Goal: Book appointment/travel/reservation: Register for event/course

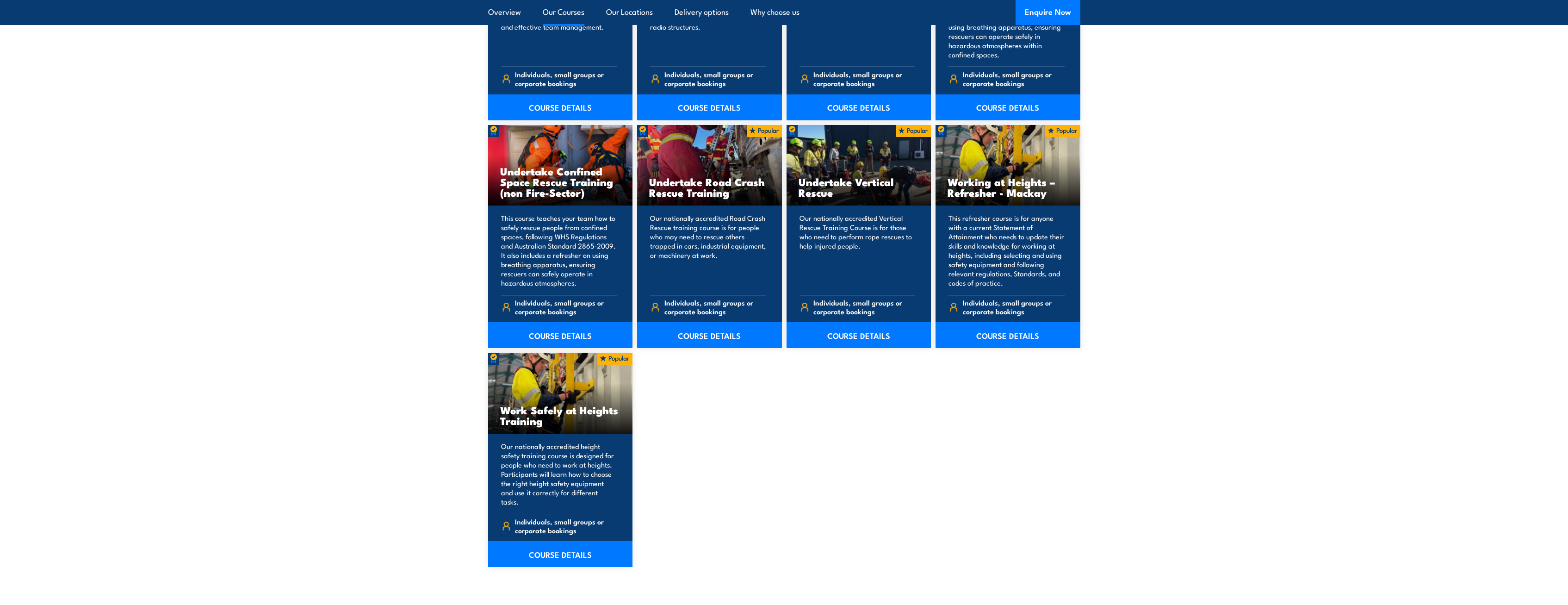
scroll to position [944, 0]
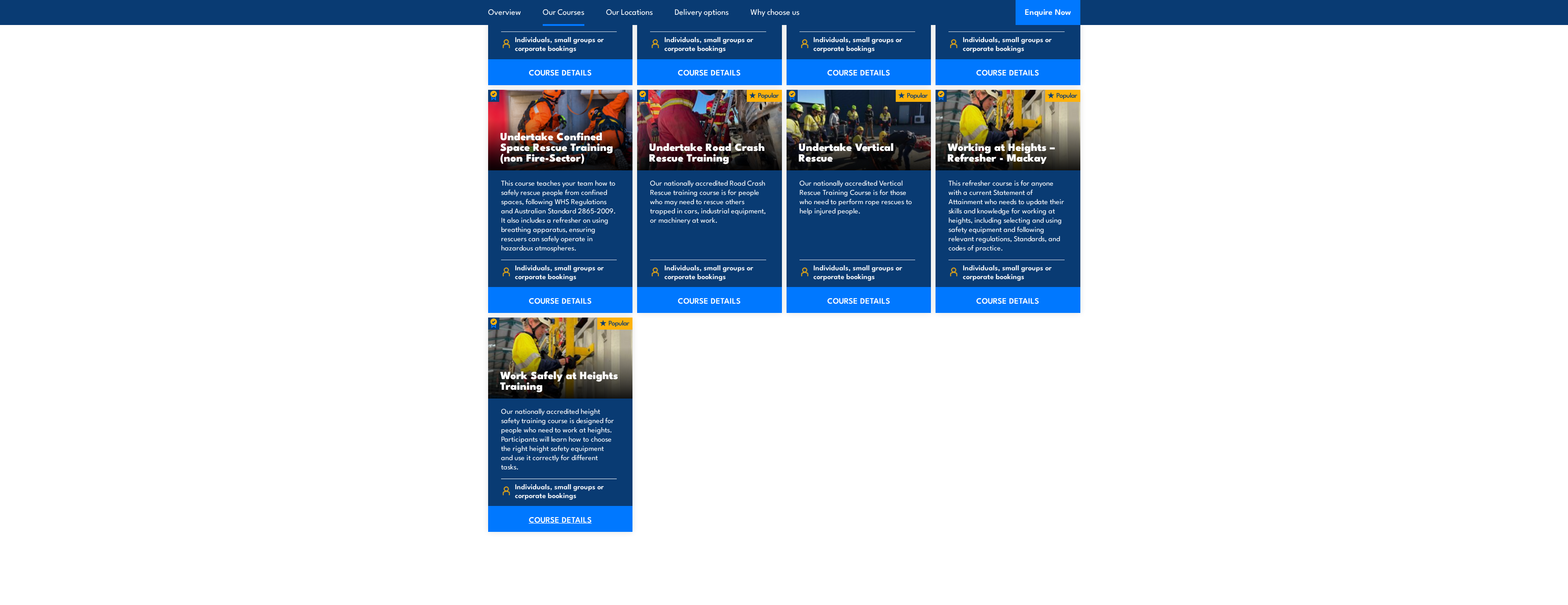
click at [562, 508] on link "COURSE DETAILS" at bounding box center [561, 518] width 145 height 26
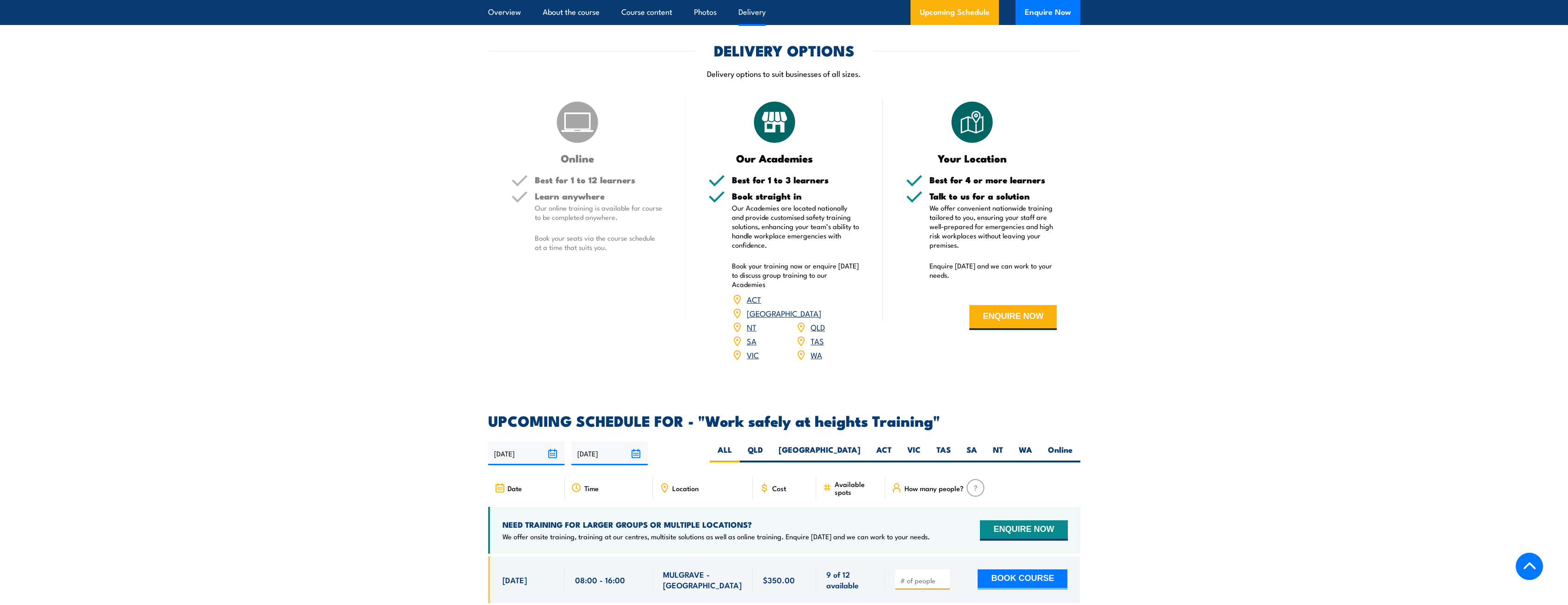
scroll to position [1086, 0]
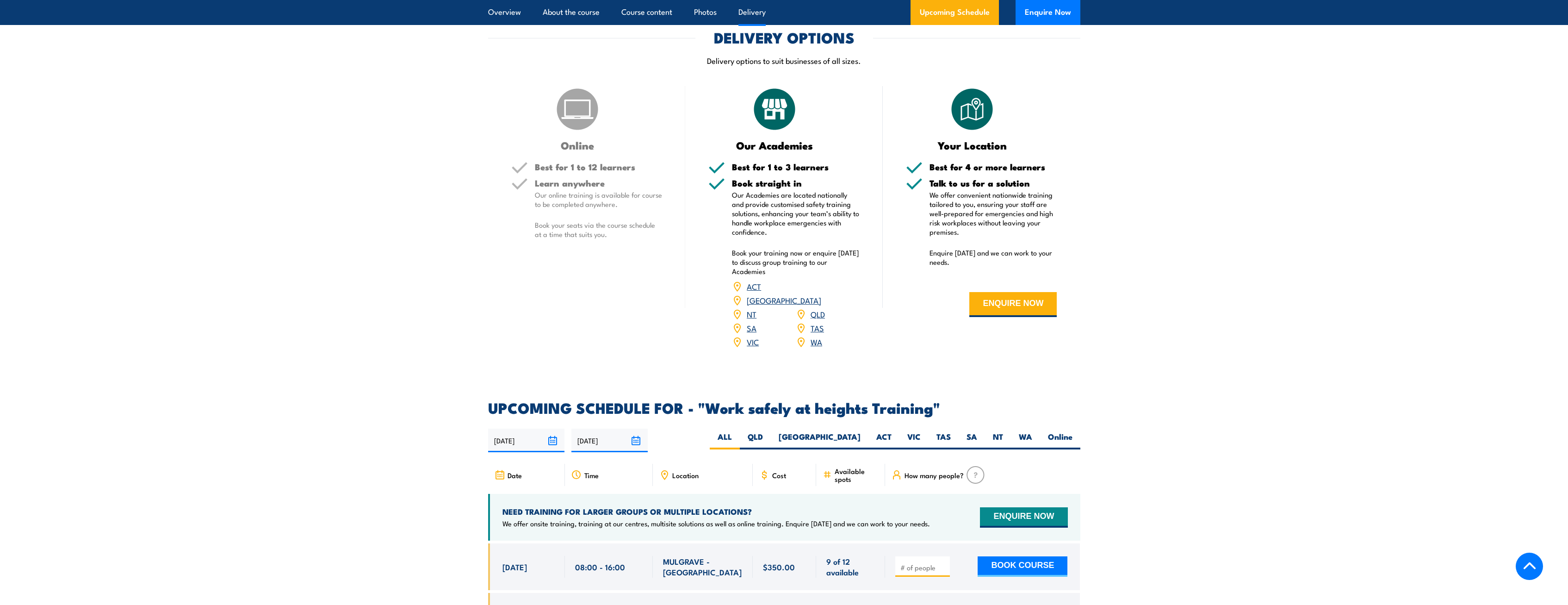
click at [817, 308] on link "QLD" at bounding box center [818, 313] width 15 height 11
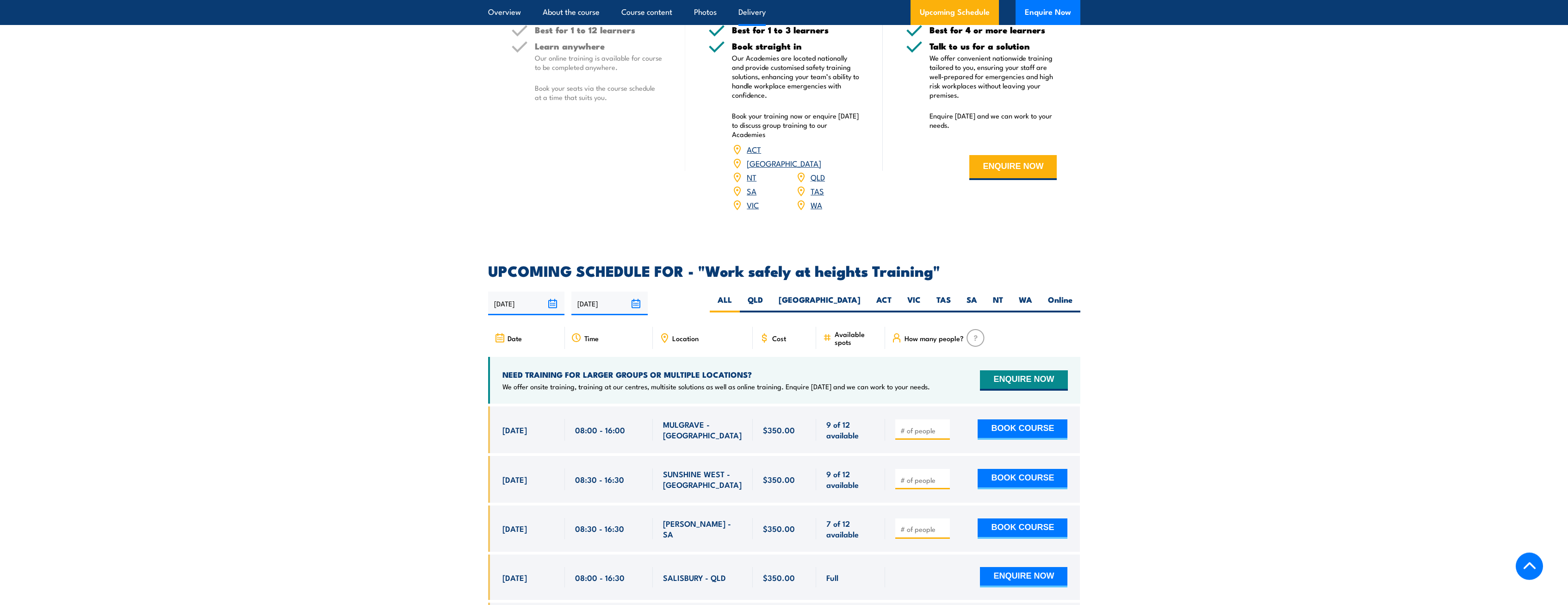
scroll to position [1271, 0]
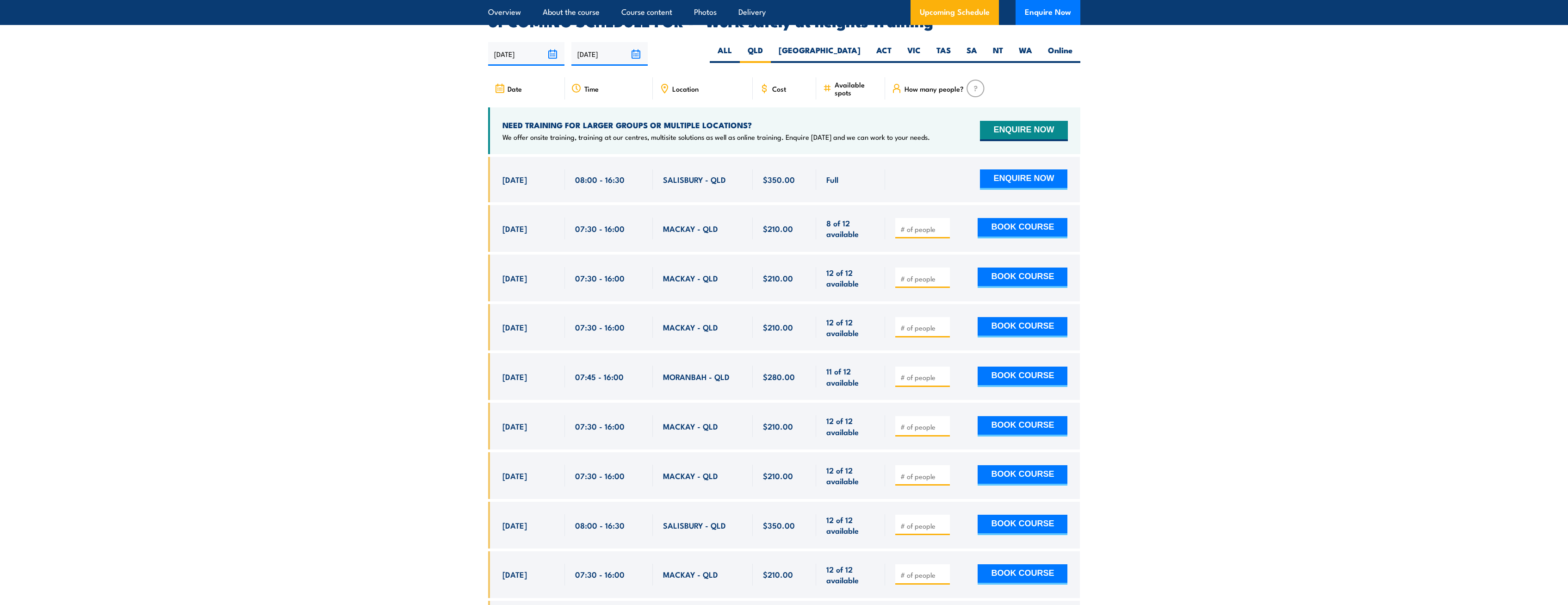
scroll to position [1472, 0]
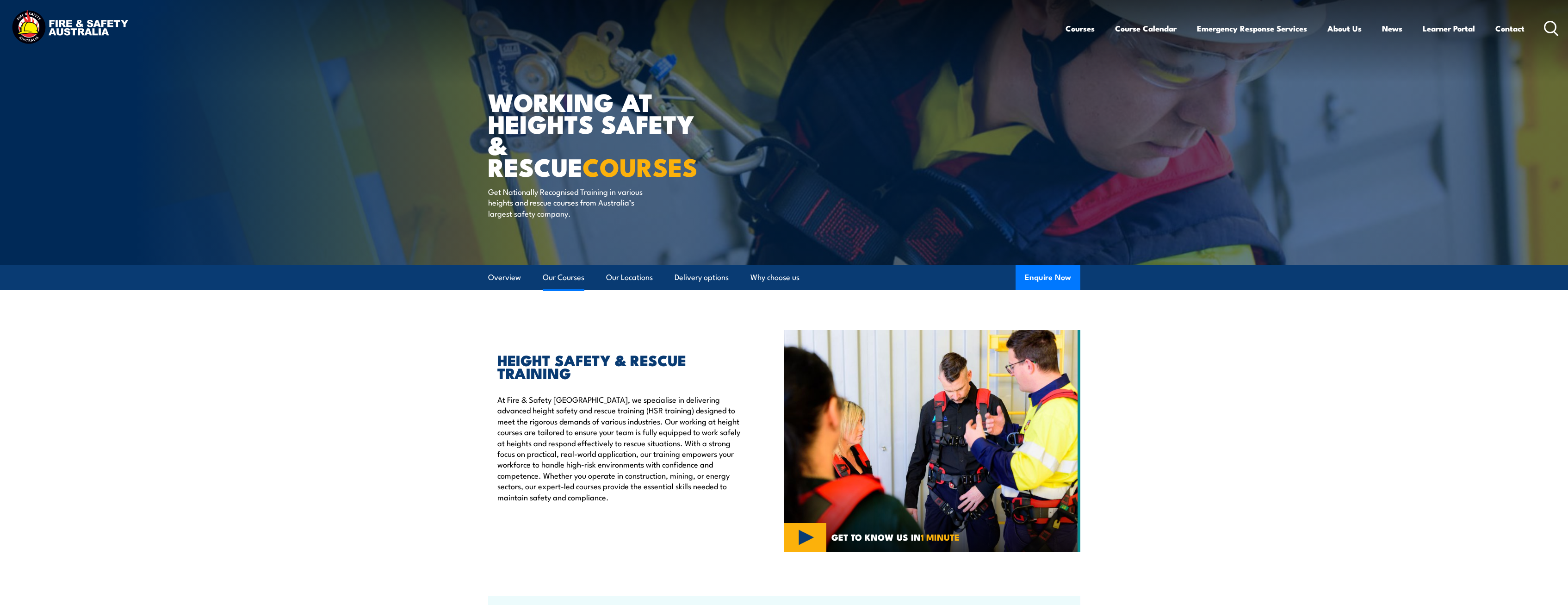
scroll to position [944, 0]
